Goal: Navigation & Orientation: Find specific page/section

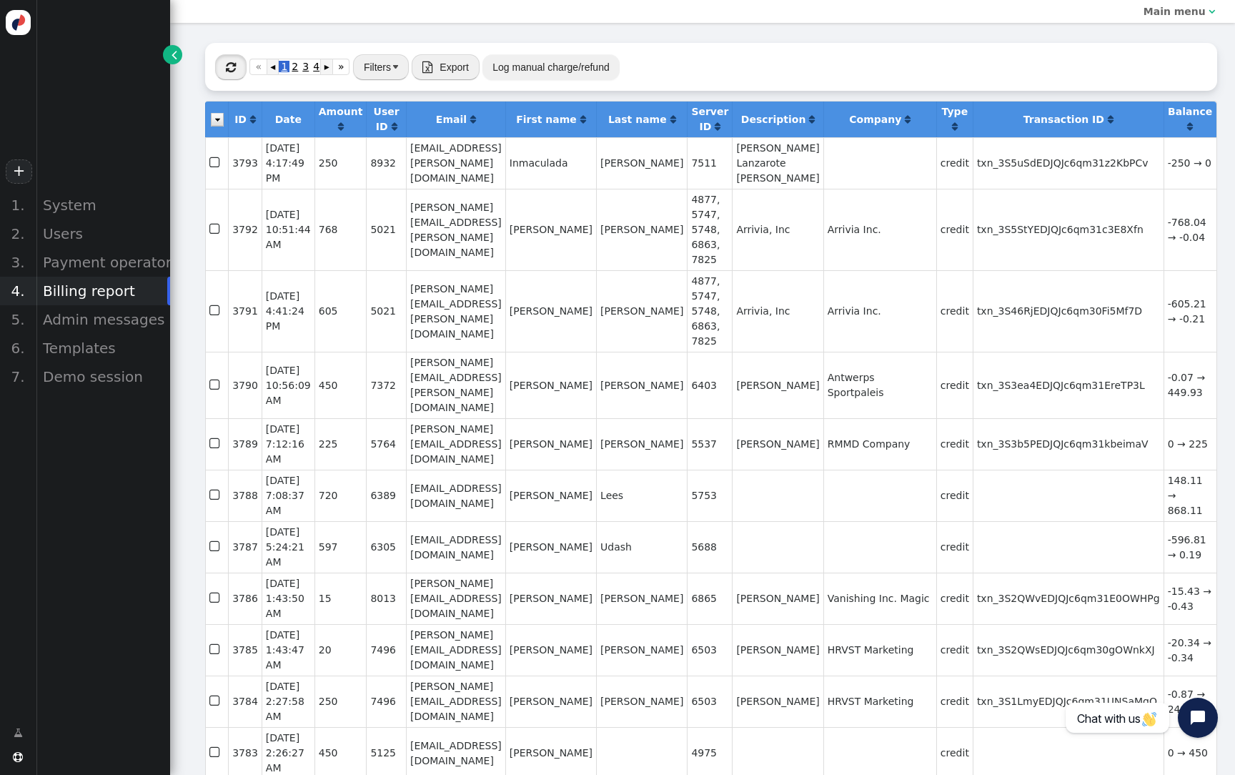
click at [225, 61] on button "" at bounding box center [230, 67] width 31 height 26
click at [91, 238] on div "Users" at bounding box center [103, 233] width 134 height 29
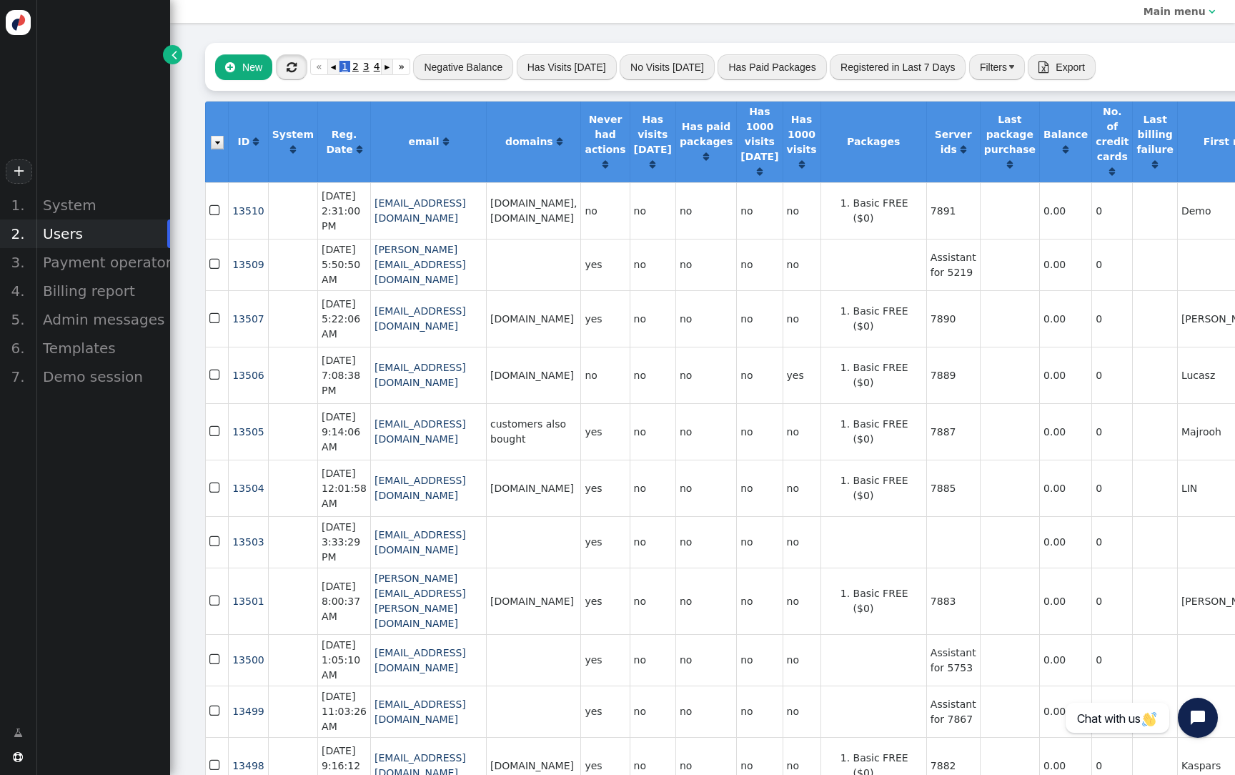
click at [291, 66] on span "" at bounding box center [292, 66] width 10 height 11
click at [109, 285] on div "Billing report" at bounding box center [103, 291] width 134 height 29
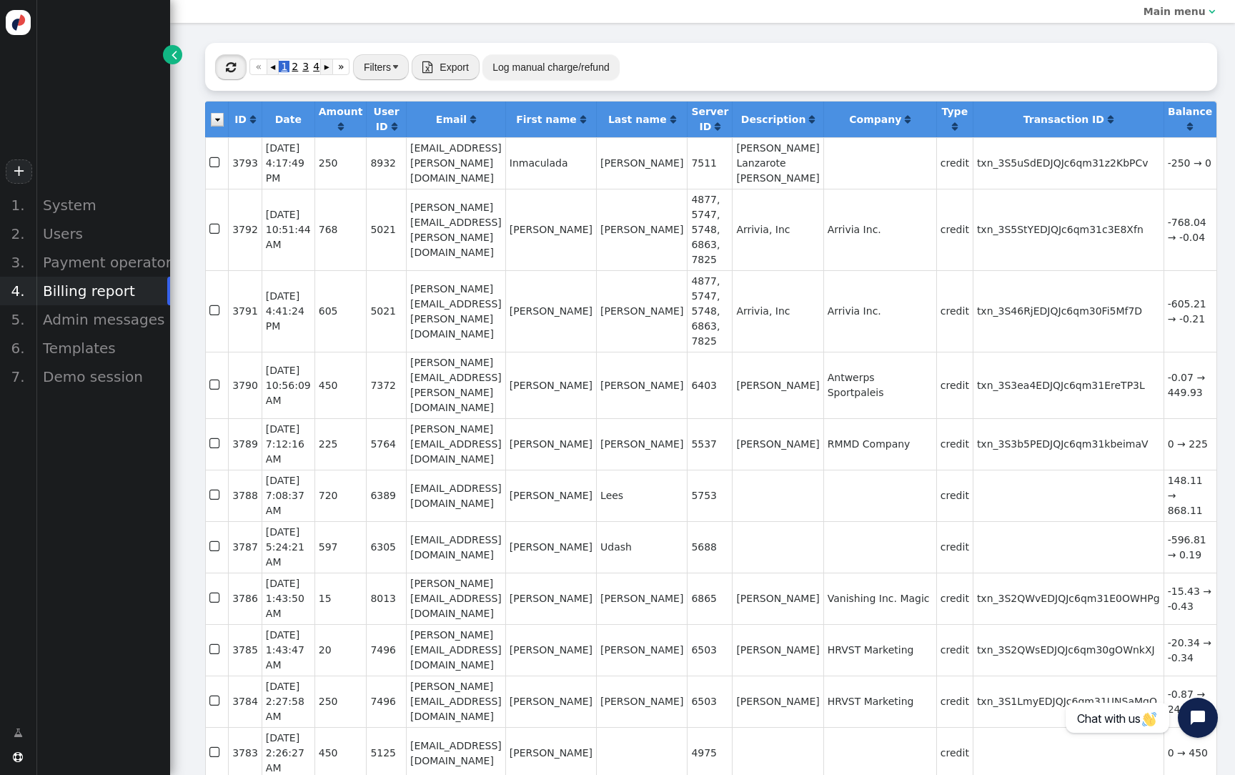
click at [240, 68] on button "" at bounding box center [230, 67] width 31 height 26
click at [239, 69] on button "" at bounding box center [230, 67] width 31 height 26
click at [237, 67] on button "" at bounding box center [230, 67] width 31 height 26
click at [96, 200] on div "System" at bounding box center [103, 205] width 134 height 29
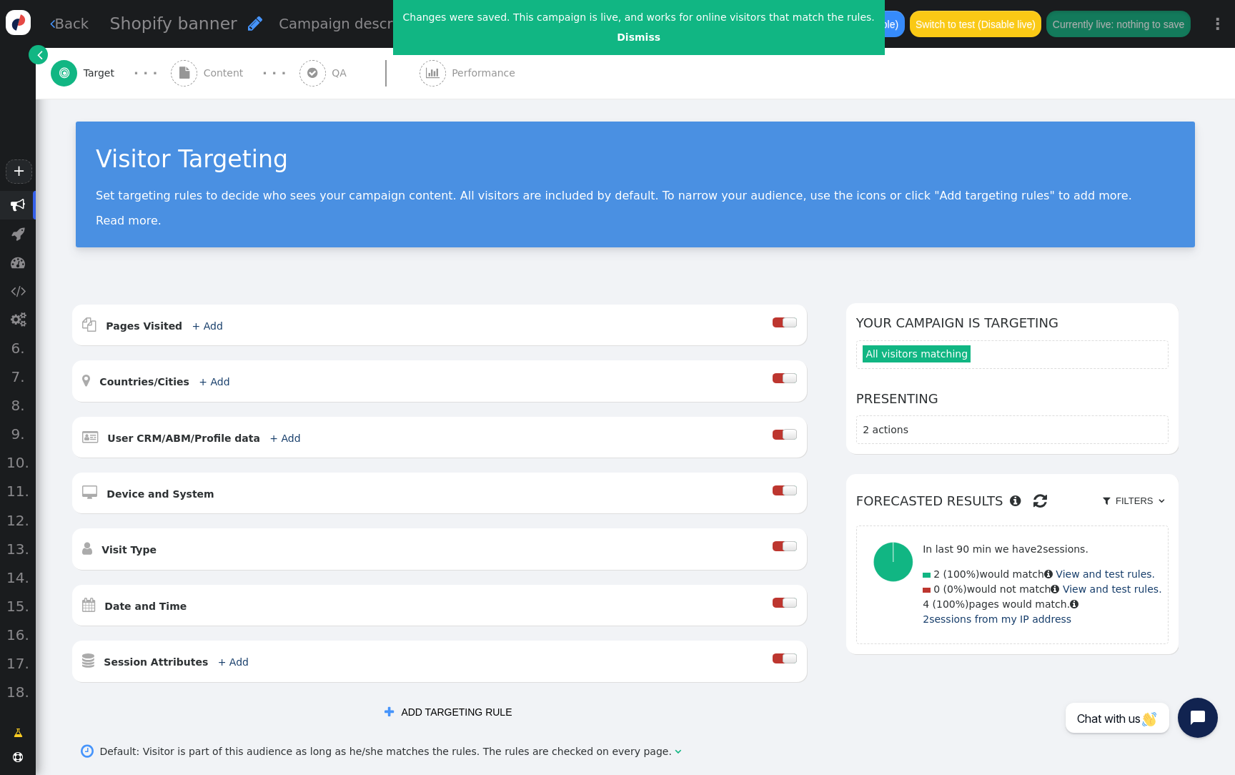
click at [41, 56] on span "" at bounding box center [40, 54] width 6 height 15
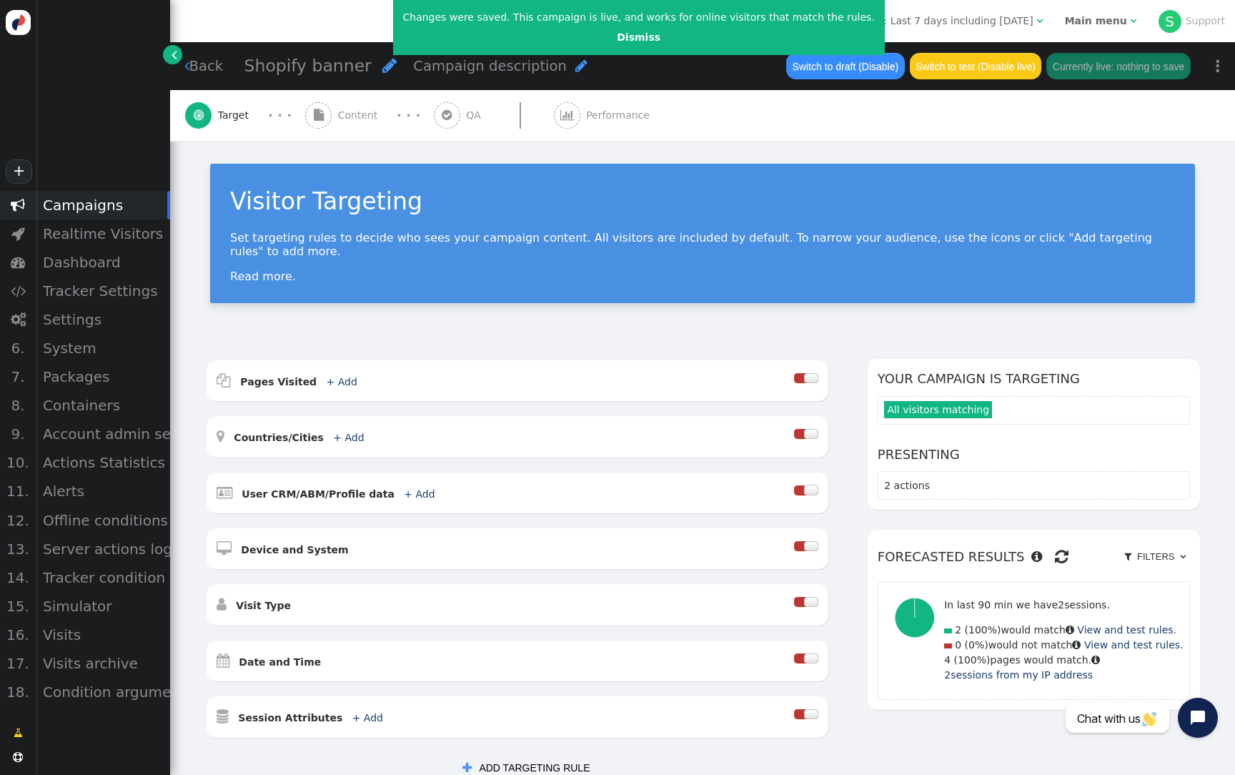
click at [1095, 14] on div "Main menu" at bounding box center [1096, 21] width 62 height 15
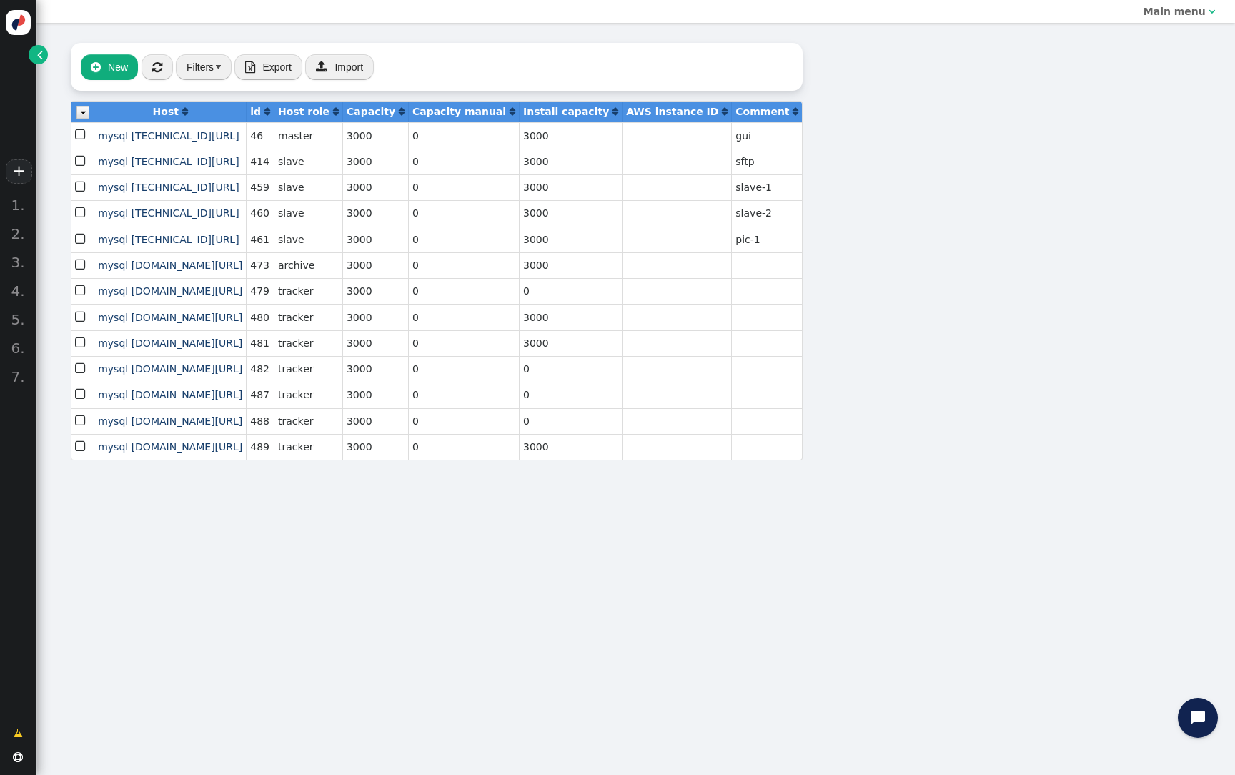
click at [37, 57] on span "" at bounding box center [40, 54] width 6 height 15
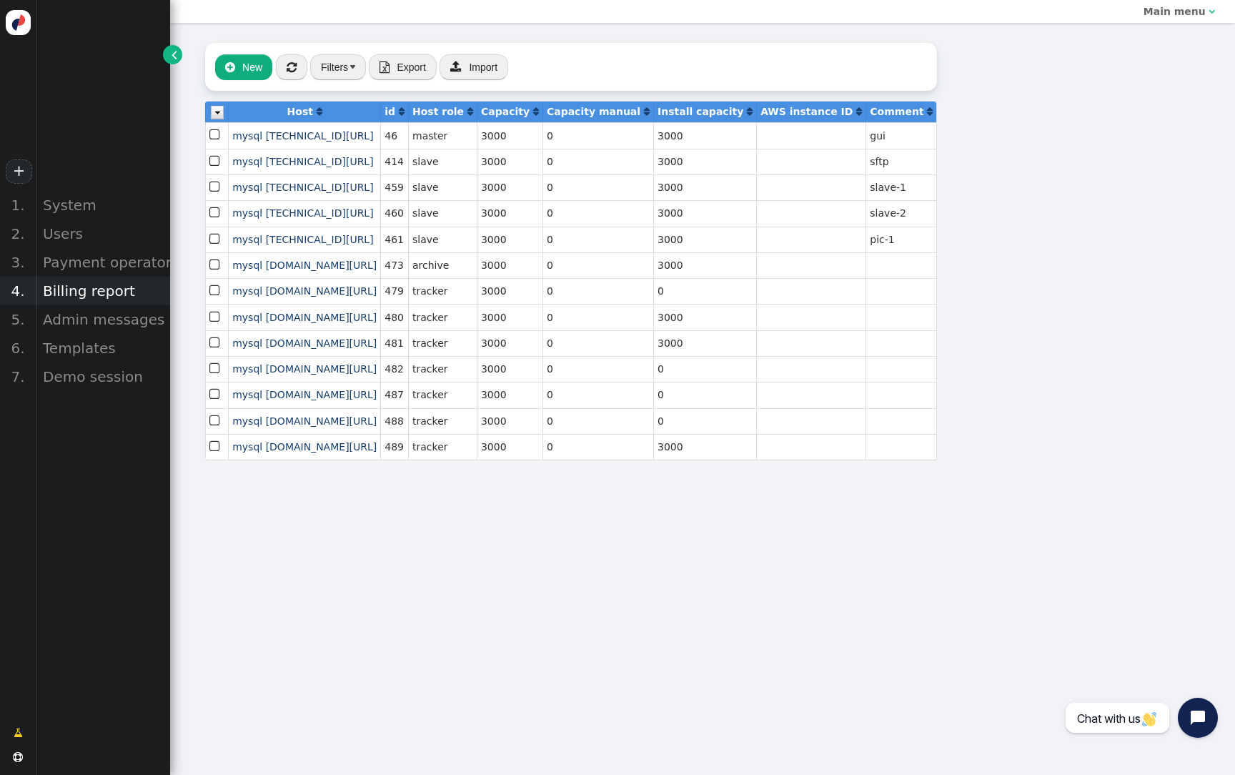
click at [89, 289] on div "Billing report" at bounding box center [103, 291] width 134 height 29
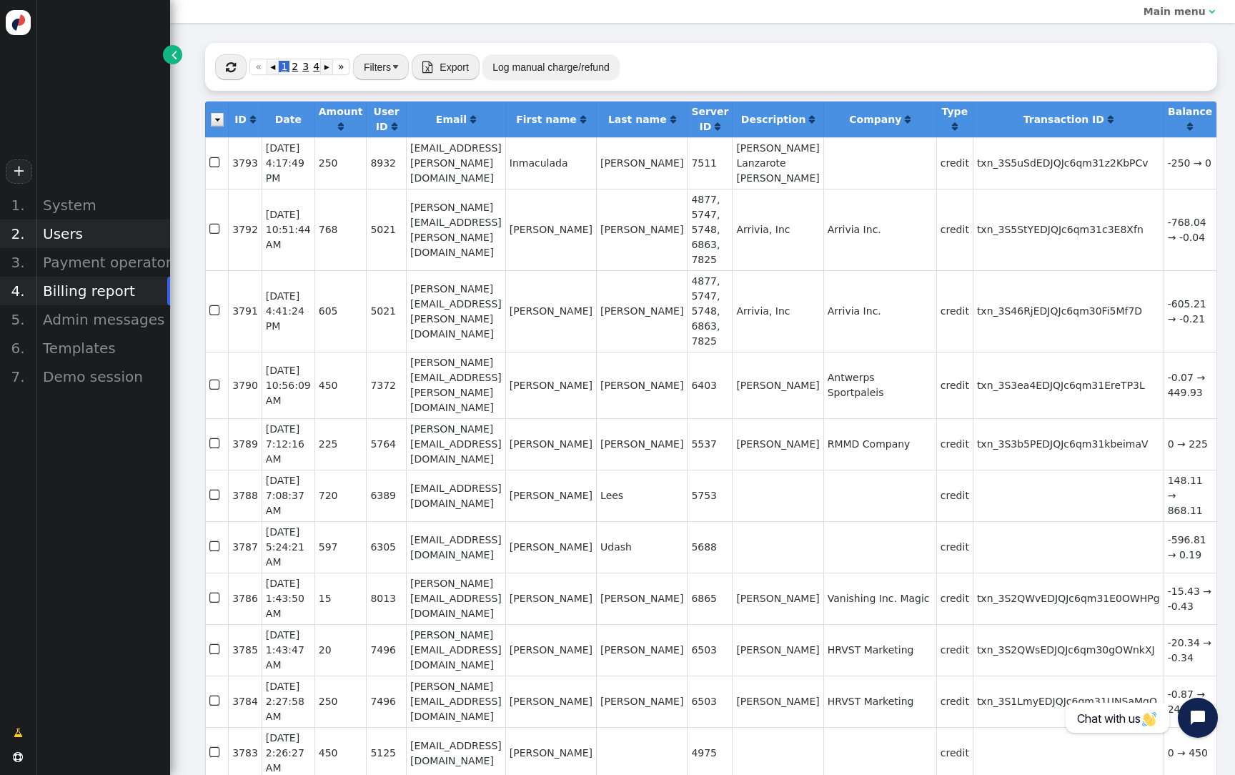
click at [69, 238] on div "Users" at bounding box center [103, 233] width 134 height 29
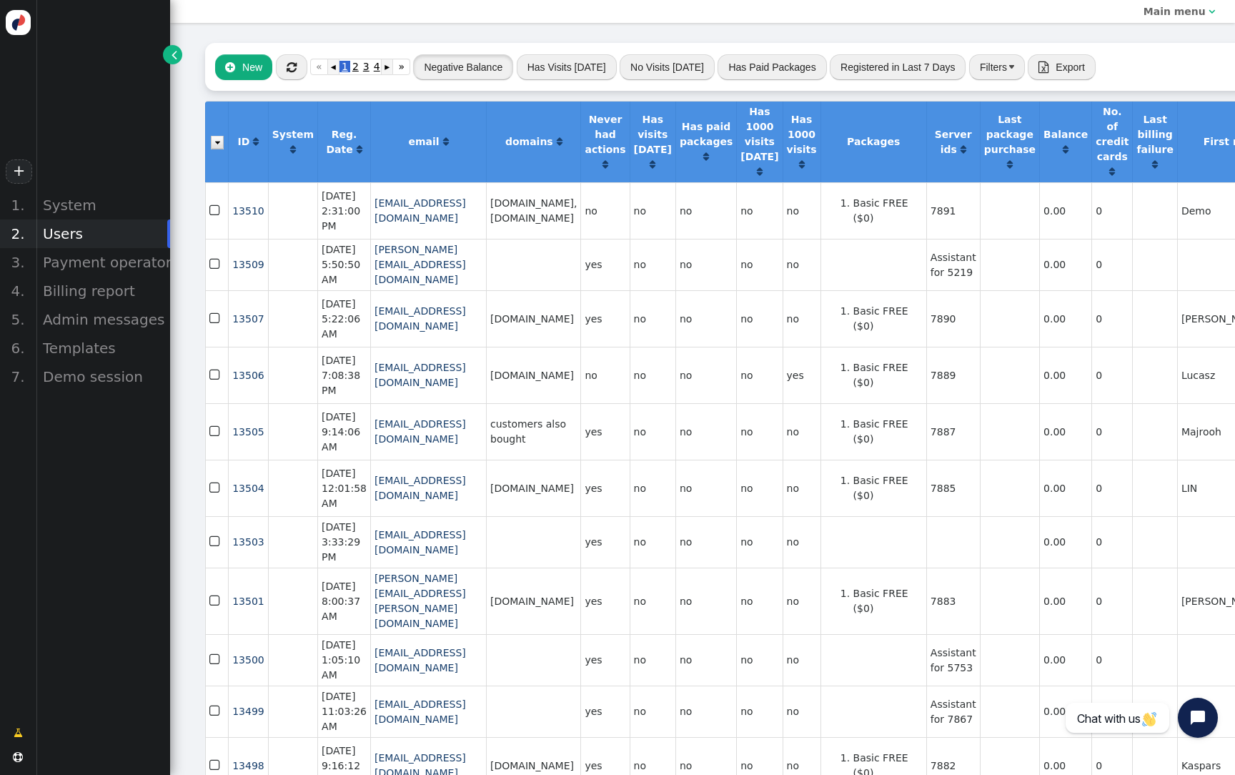
click at [455, 69] on button "Negative Balance" at bounding box center [463, 67] width 100 height 26
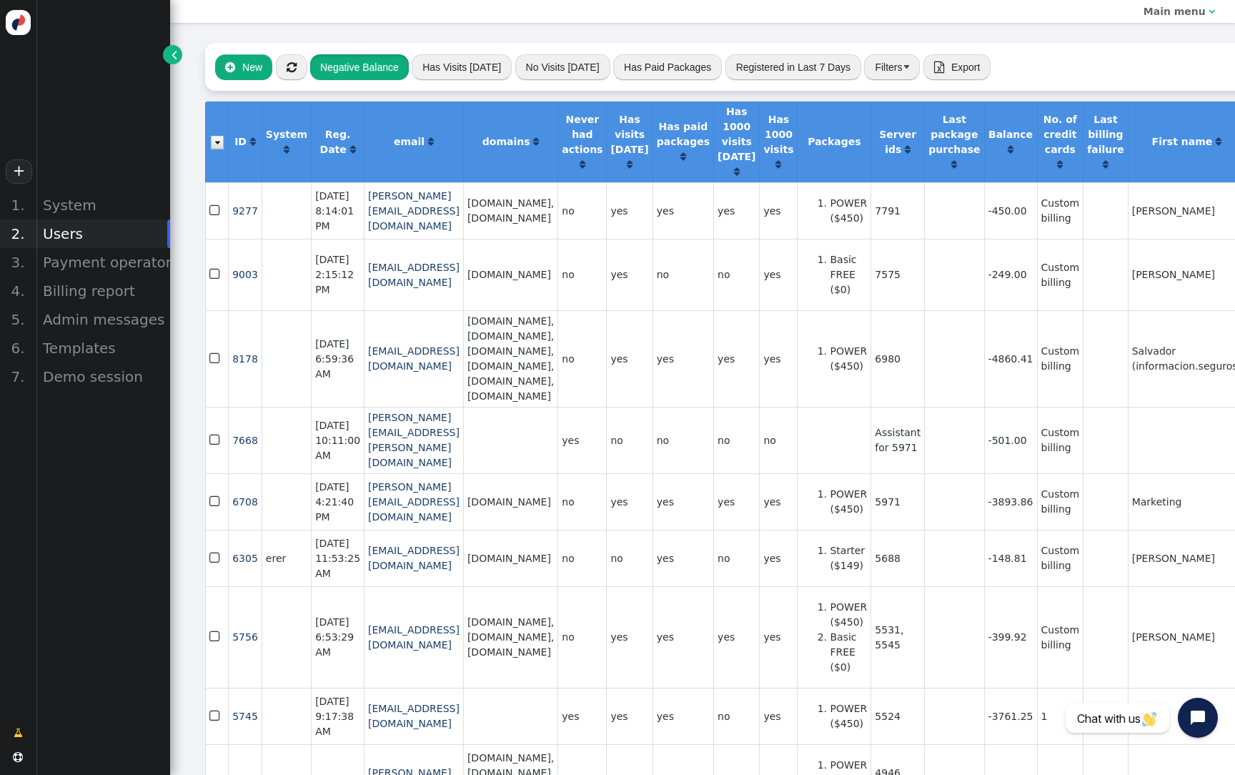
click at [387, 79] on button "Negative Balance" at bounding box center [359, 67] width 99 height 26
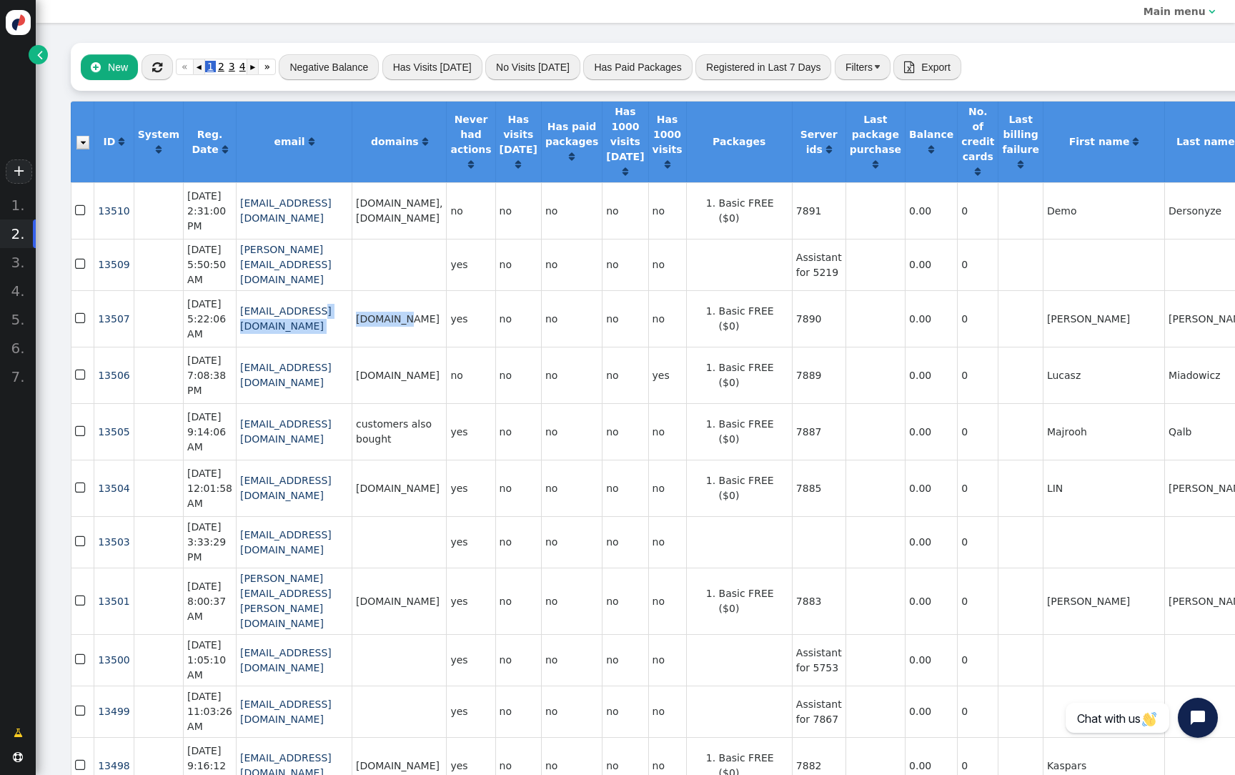
drag, startPoint x: 453, startPoint y: 353, endPoint x: 392, endPoint y: 352, distance: 61.5
click at [392, 347] on tr " 13507  Sep 10, 25 5:22:06 AM paka@monta.com monta.com yes no no no no Basic …" at bounding box center [764, 318] width 1386 height 56
click at [414, 347] on td "monta.com" at bounding box center [399, 318] width 94 height 56
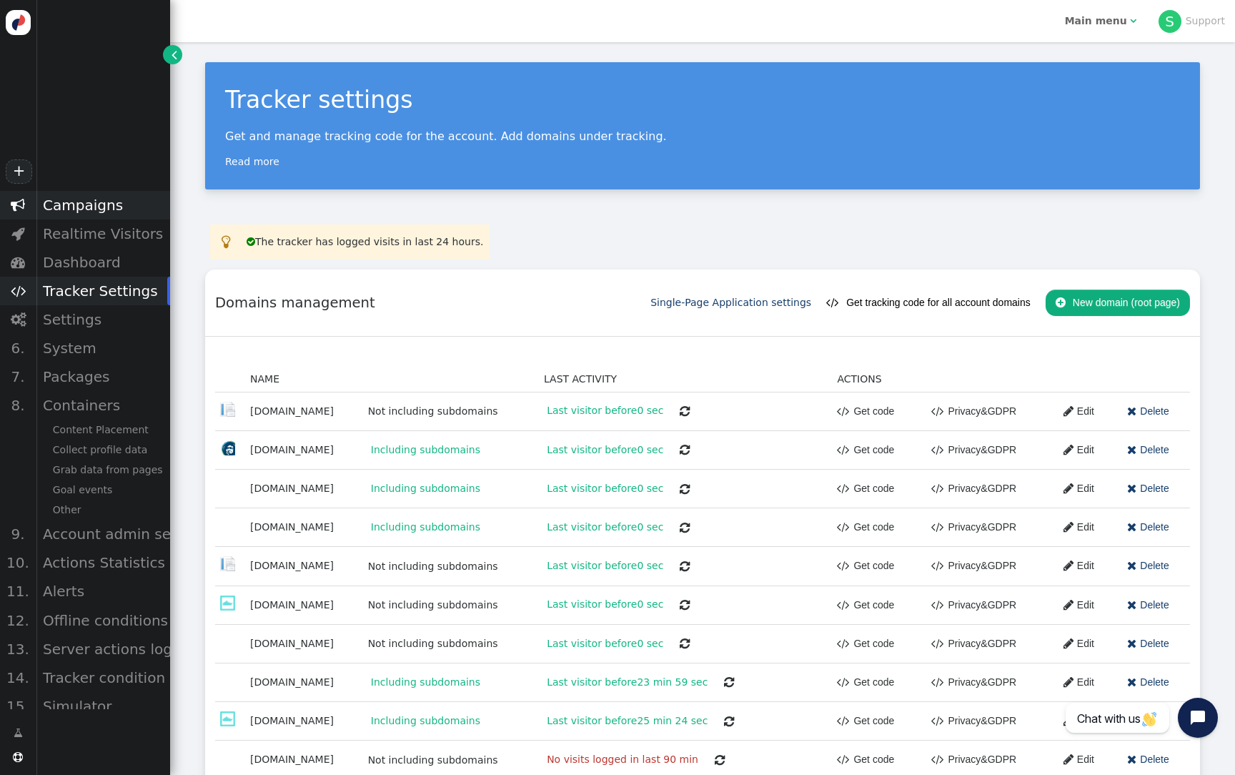
click at [93, 198] on div "Campaigns" at bounding box center [103, 205] width 134 height 29
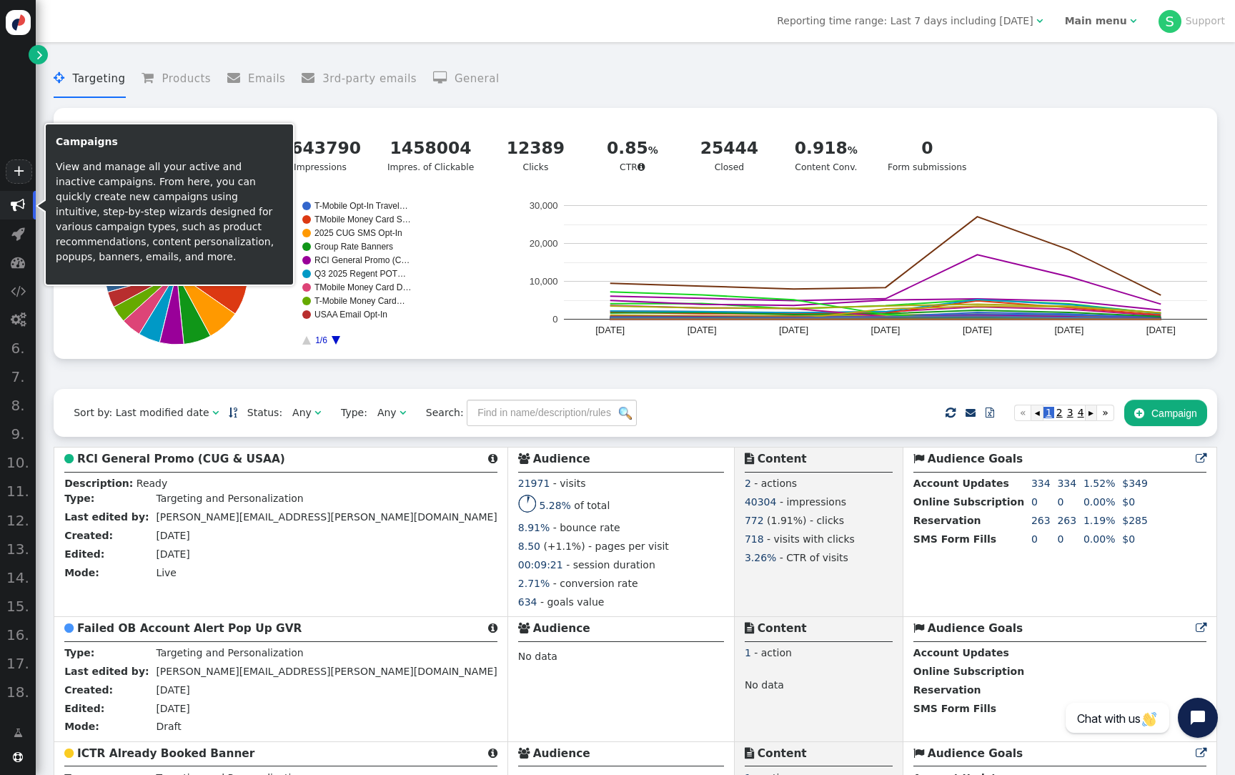
click at [24, 204] on span "" at bounding box center [18, 205] width 14 height 14
click at [16, 204] on span "" at bounding box center [18, 205] width 14 height 14
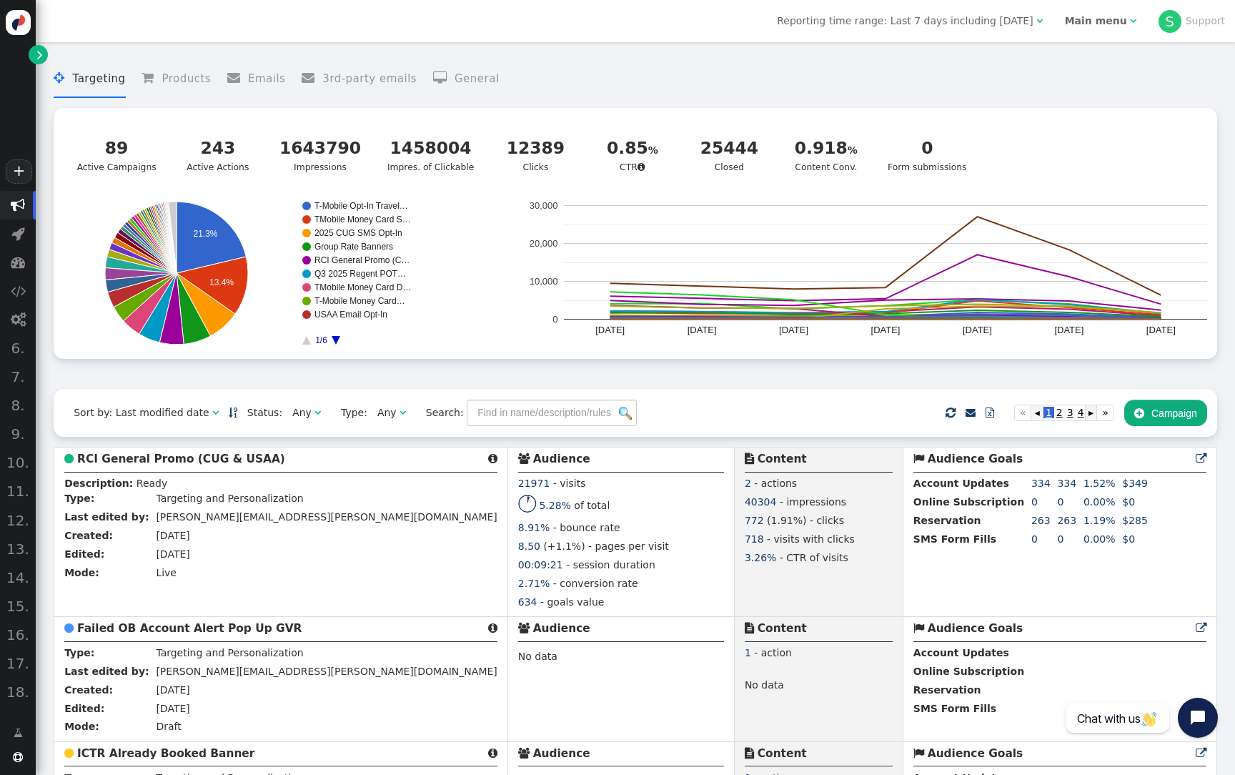
click at [40, 55] on span "" at bounding box center [40, 54] width 6 height 15
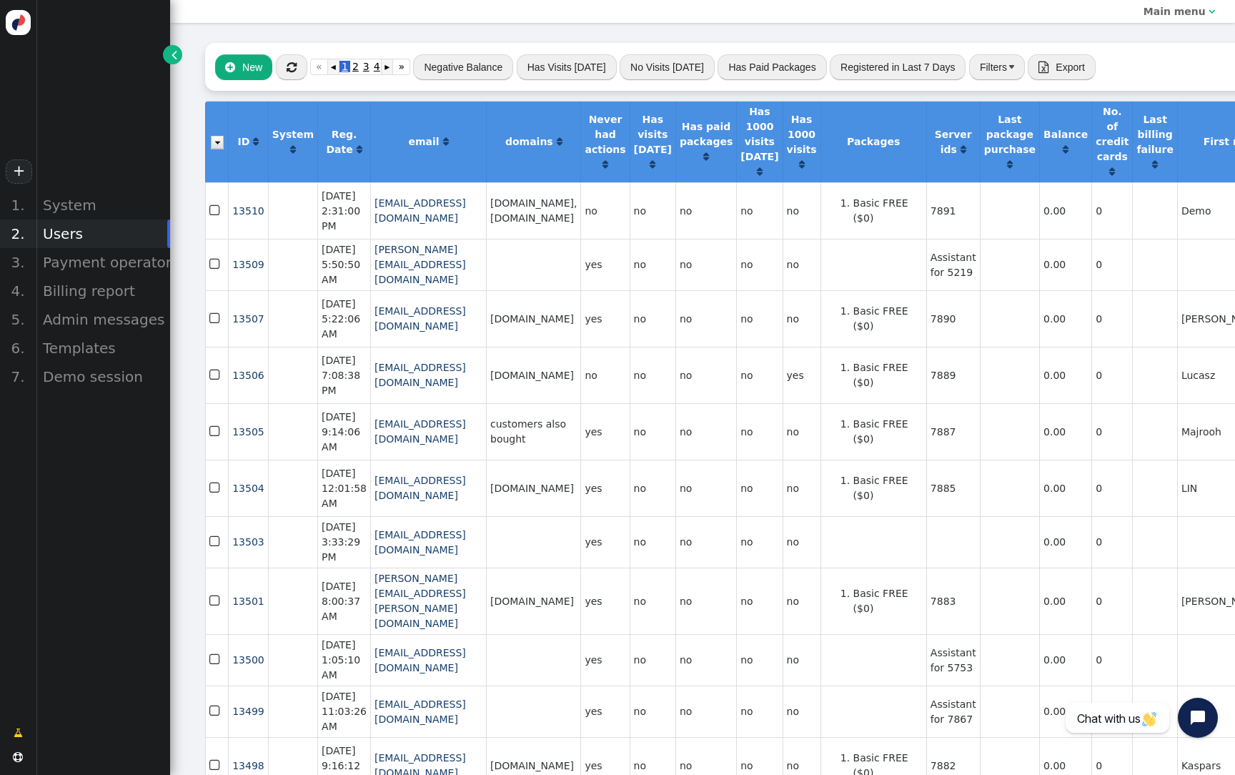
click at [297, 68] on button "" at bounding box center [291, 67] width 31 height 26
click at [297, 69] on button "" at bounding box center [291, 67] width 31 height 26
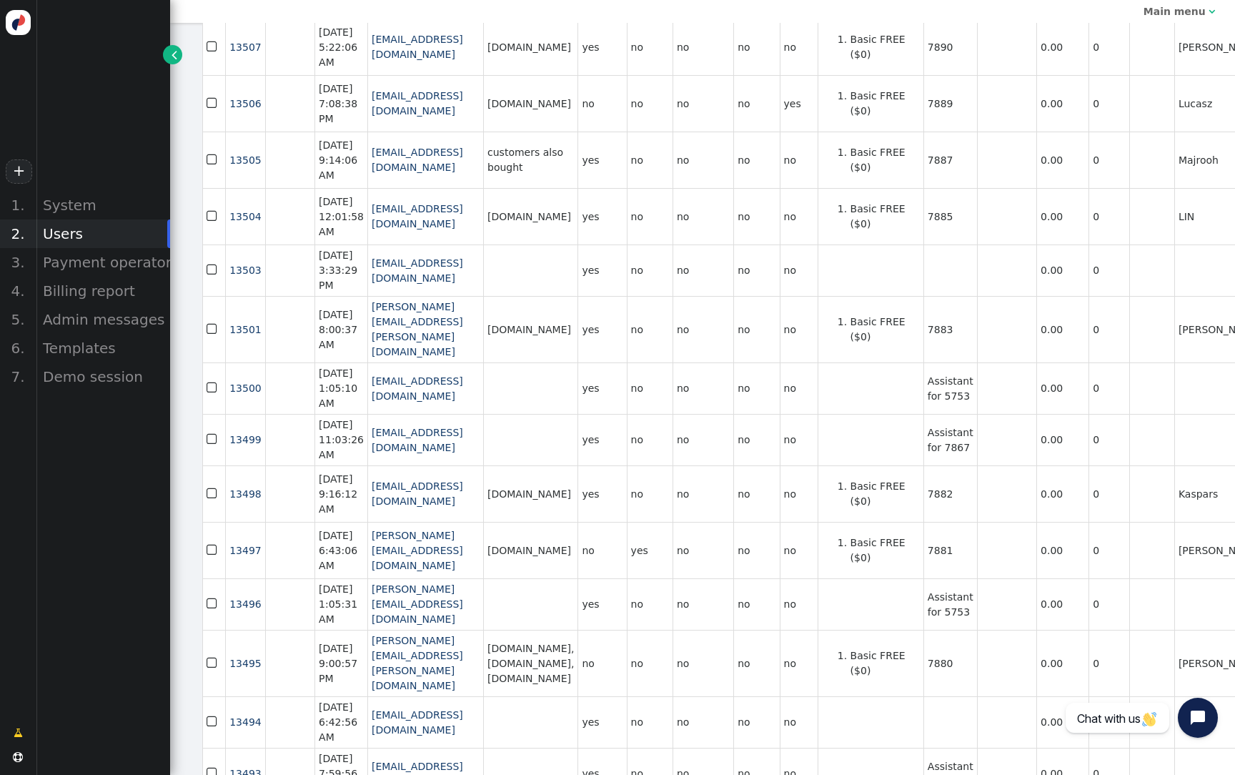
scroll to position [287, 3]
